Goal: Transaction & Acquisition: Purchase product/service

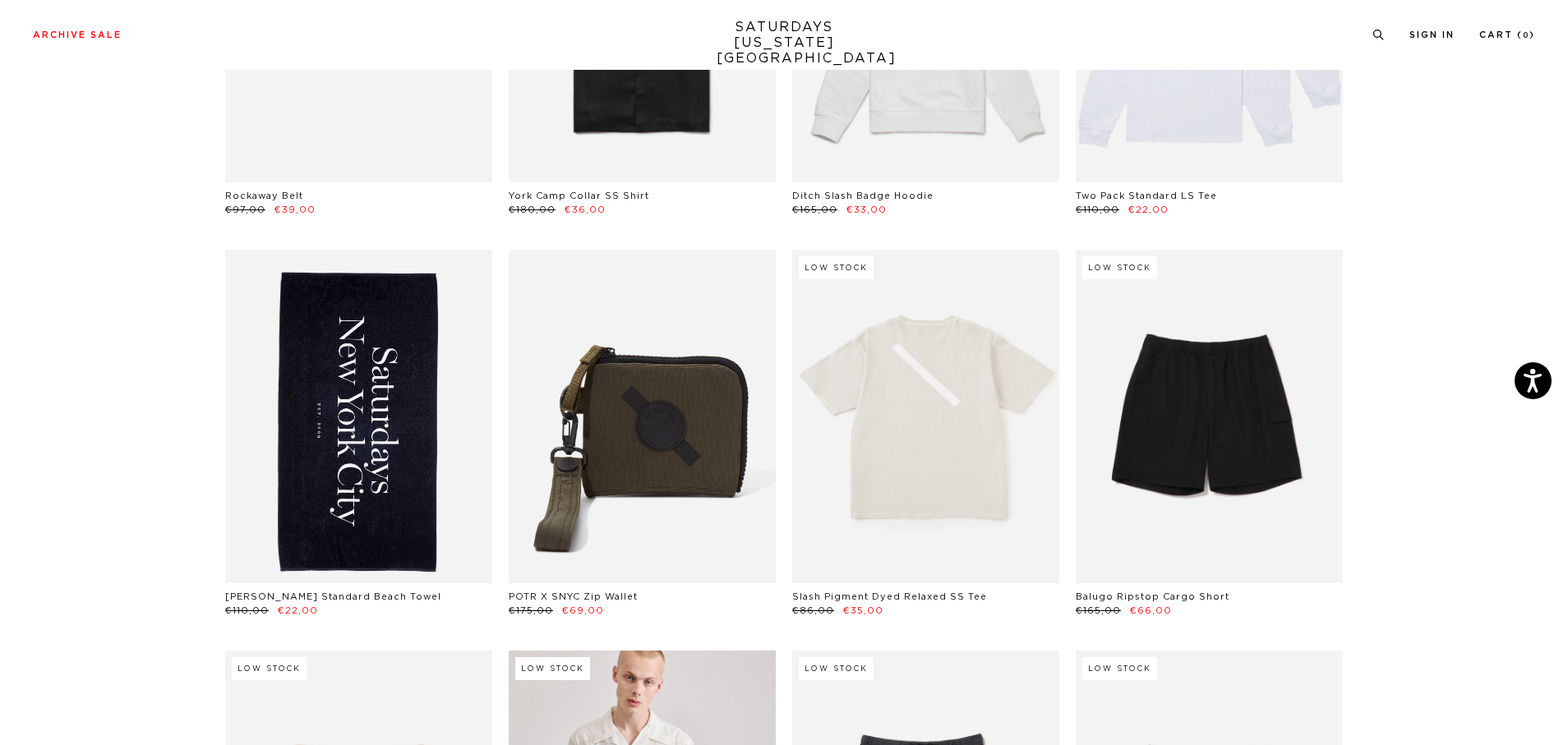
scroll to position [1561, 0]
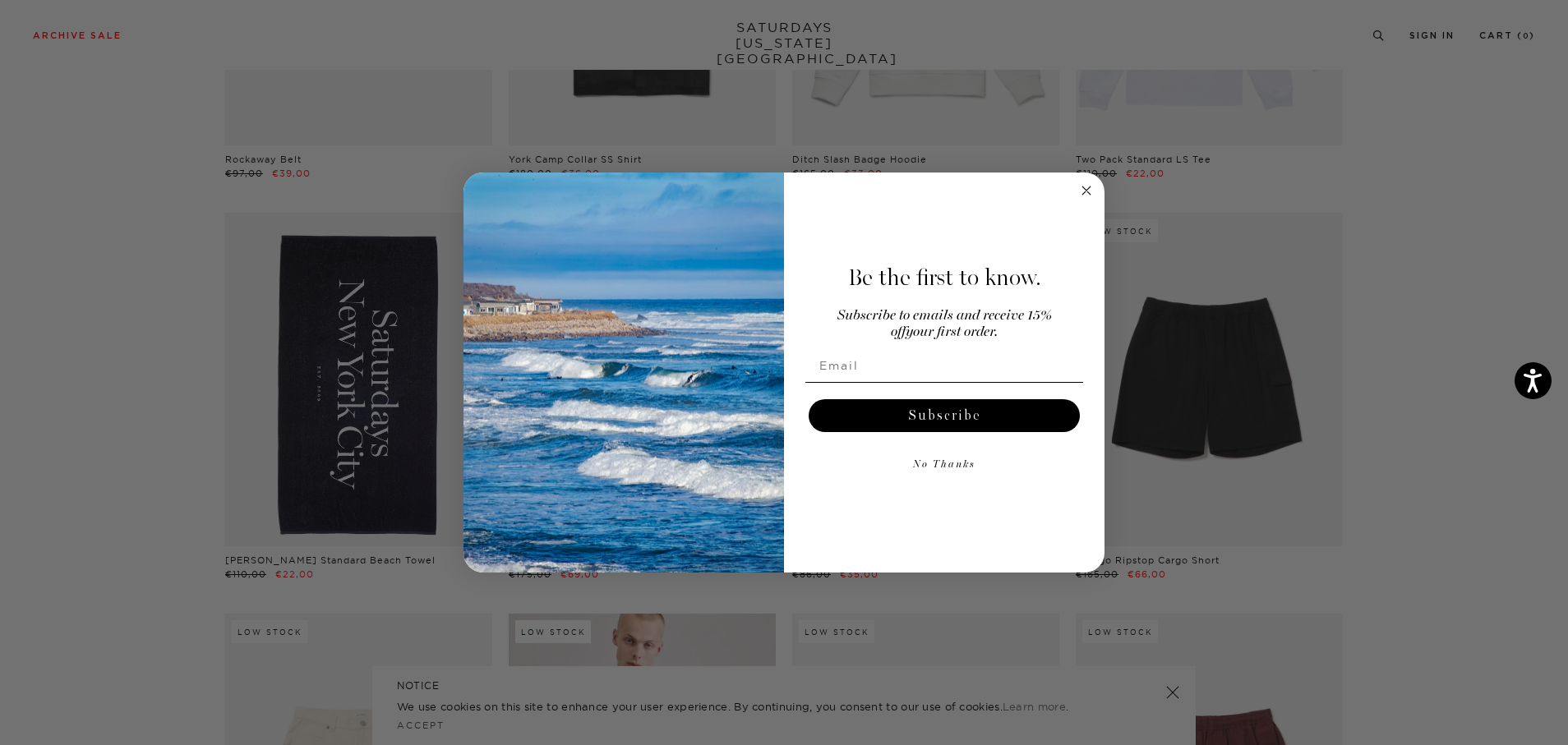
click at [1083, 188] on icon "Close dialog" at bounding box center [1087, 191] width 9 height 9
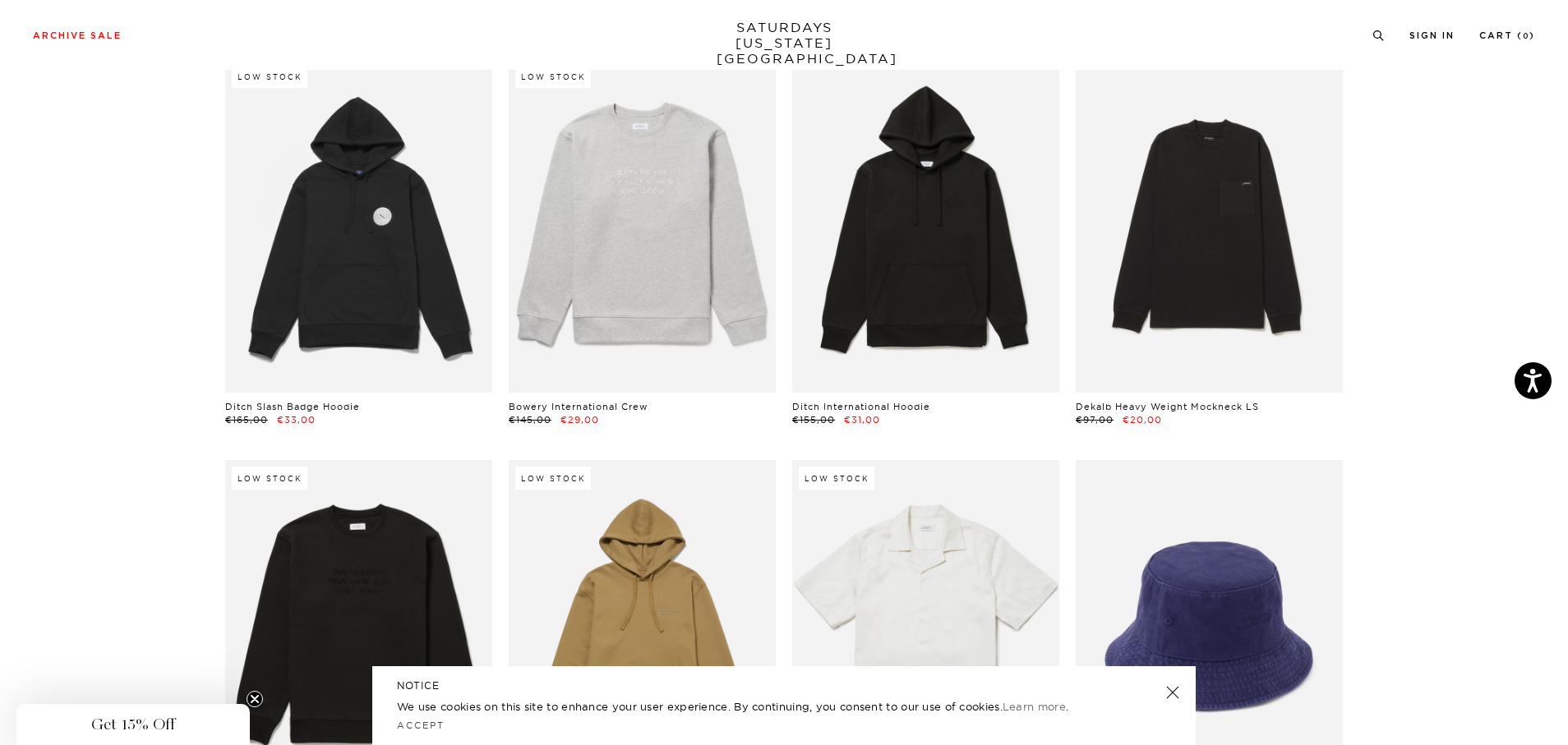
scroll to position [7722, 0]
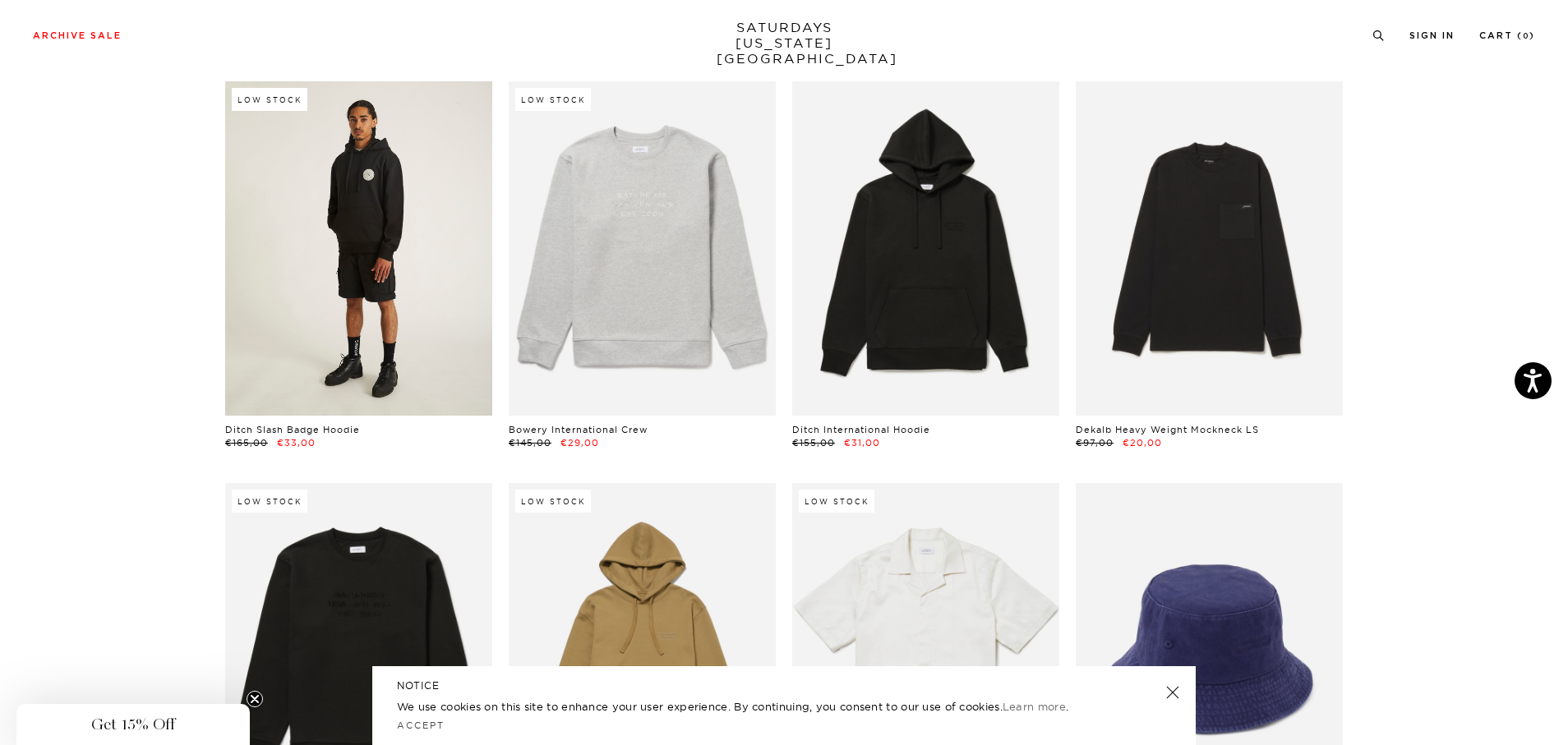
click at [373, 314] on link at bounding box center [359, 247] width 267 height 334
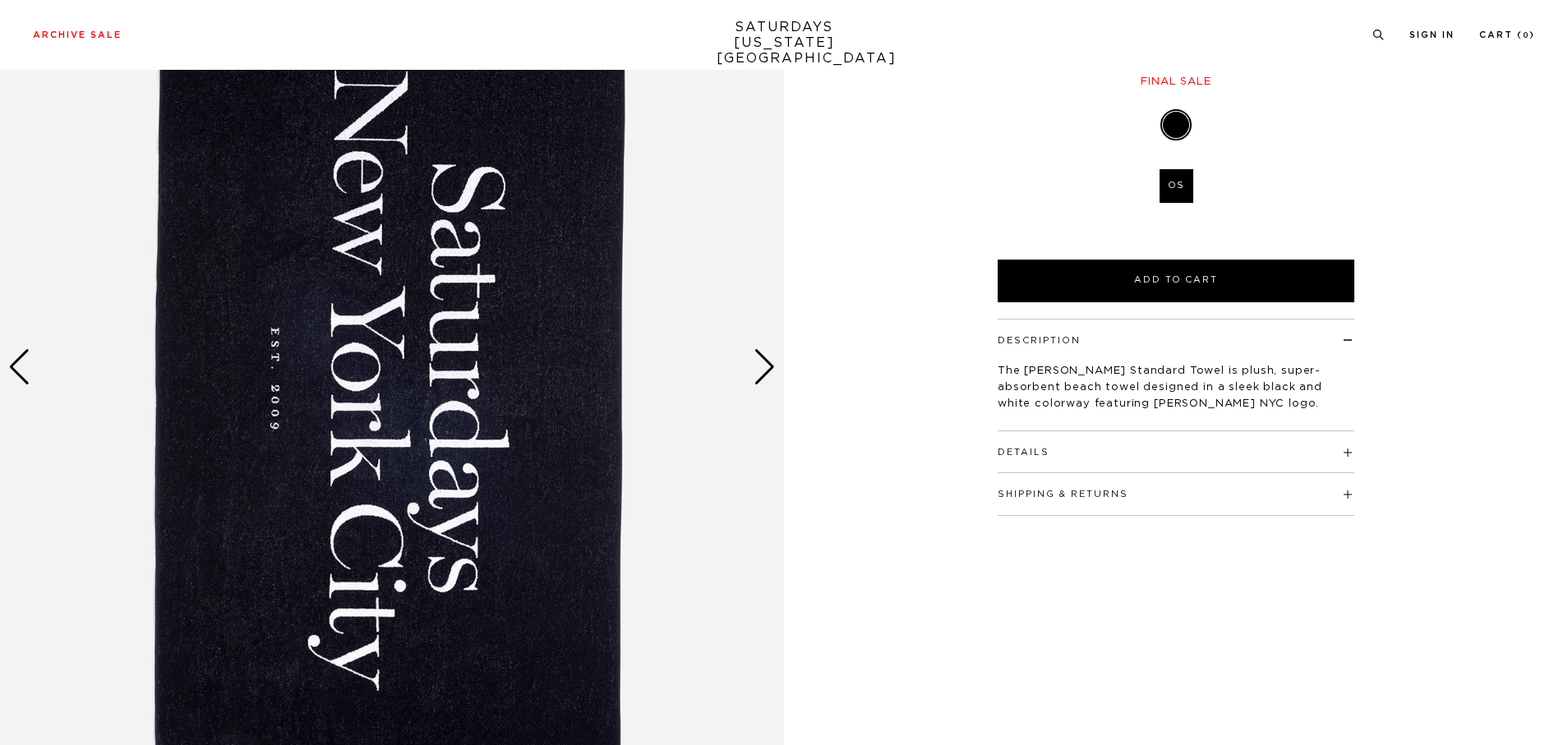
scroll to position [247, 0]
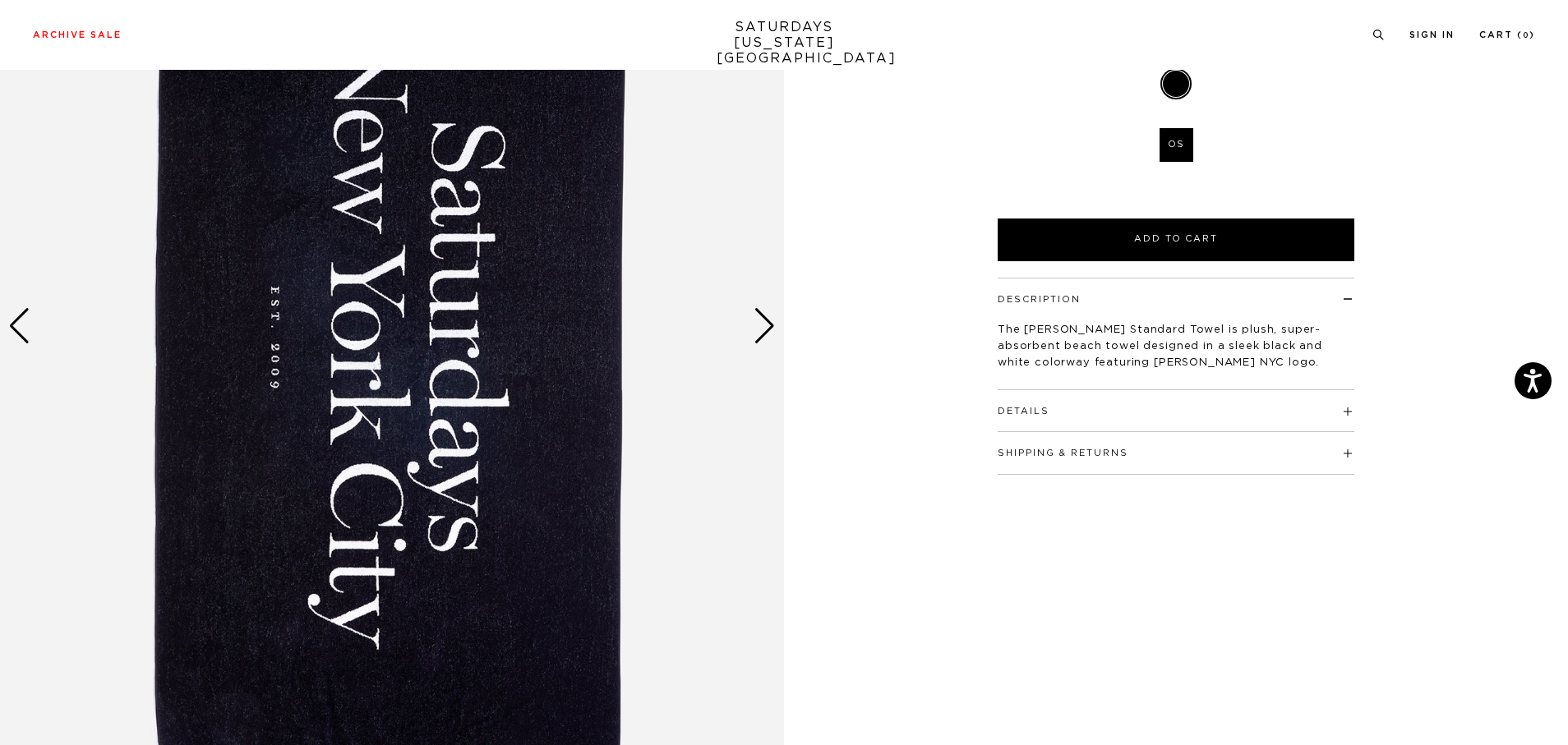
click at [1349, 390] on h4 "Details" at bounding box center [1175, 403] width 356 height 27
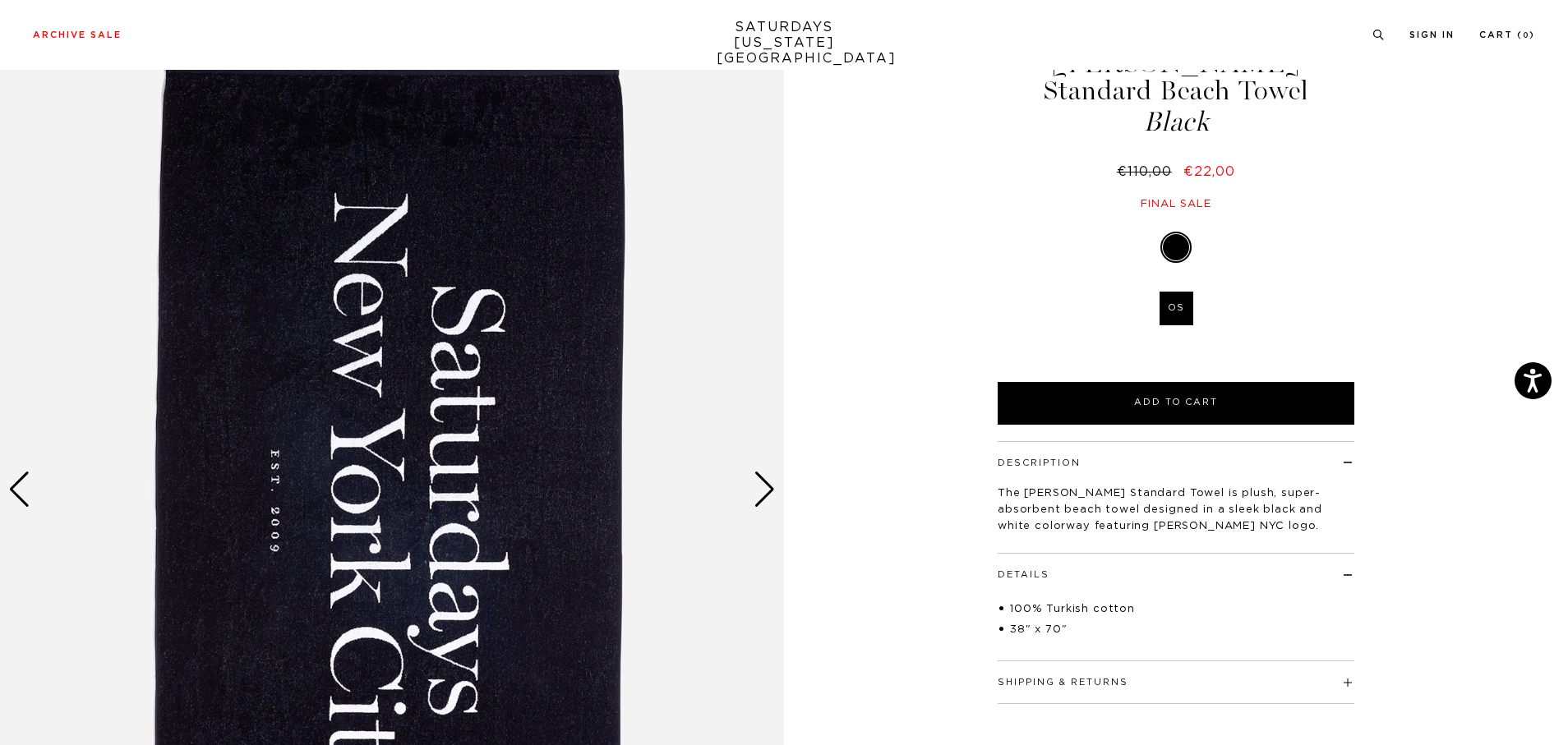
scroll to position [0, 0]
